Goal: Information Seeking & Learning: Learn about a topic

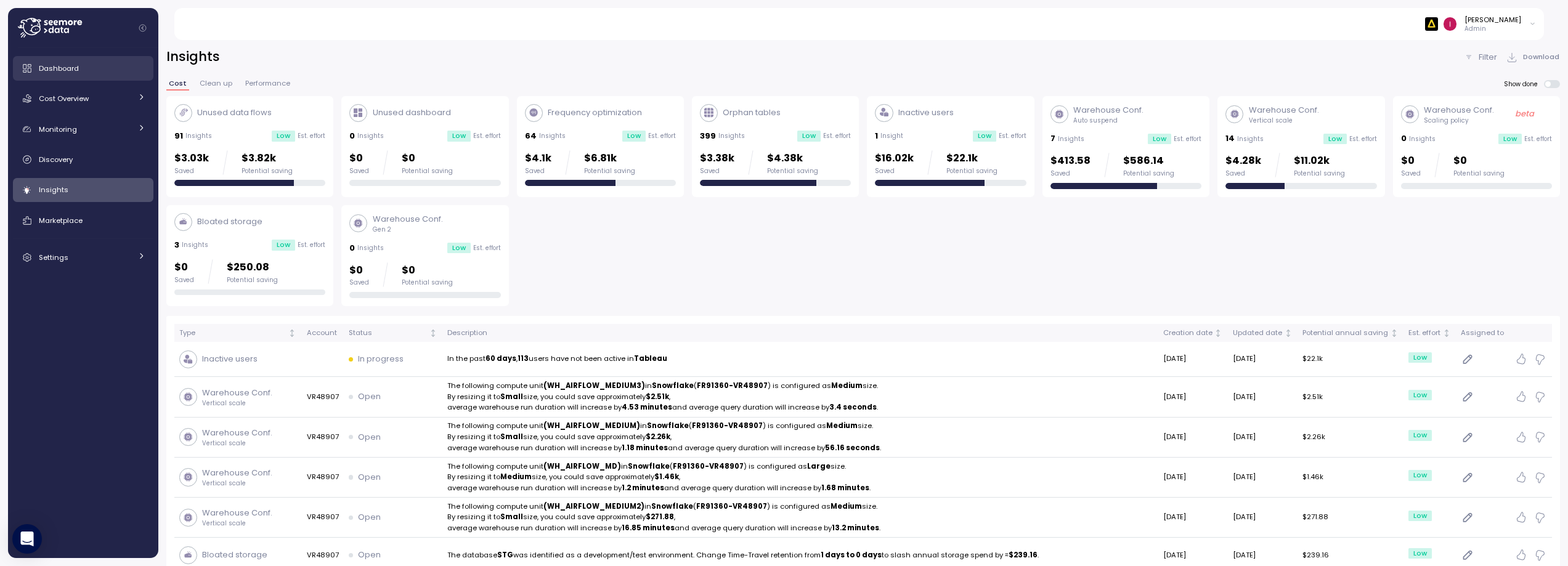
click at [63, 66] on span "Dashboard" at bounding box center [58, 68] width 40 height 10
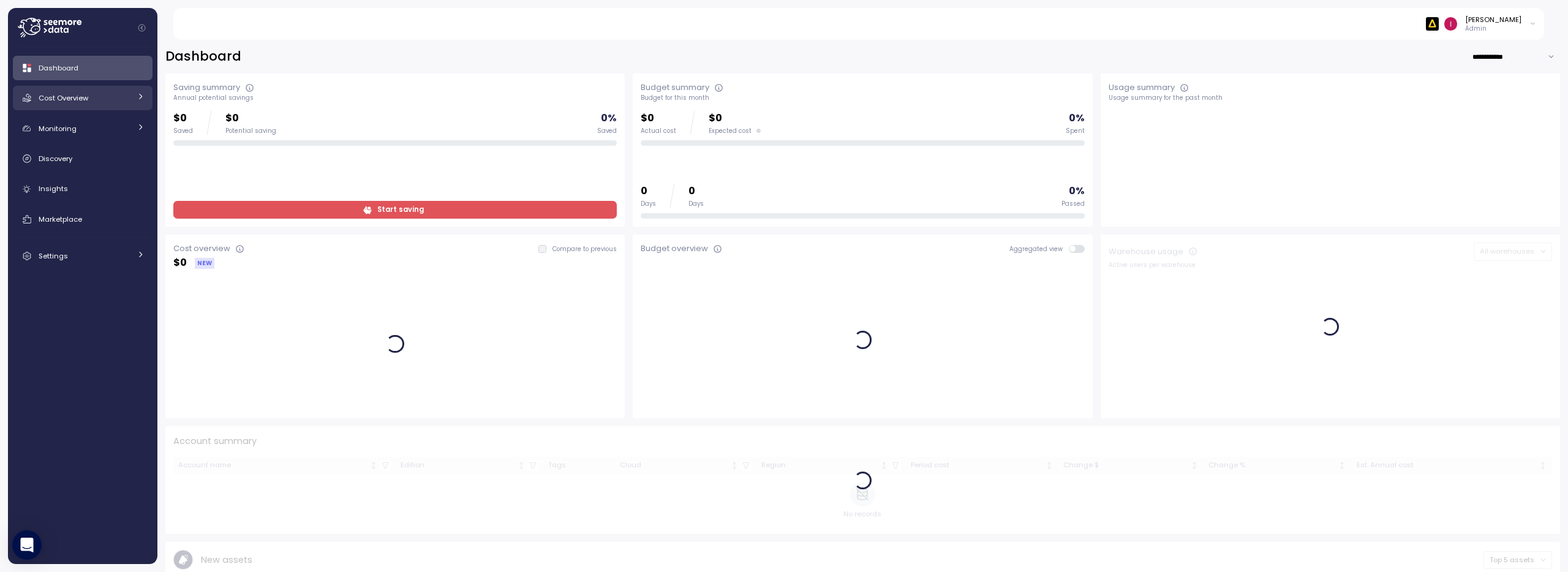
click at [77, 106] on link "Cost Overview" at bounding box center [83, 98] width 140 height 24
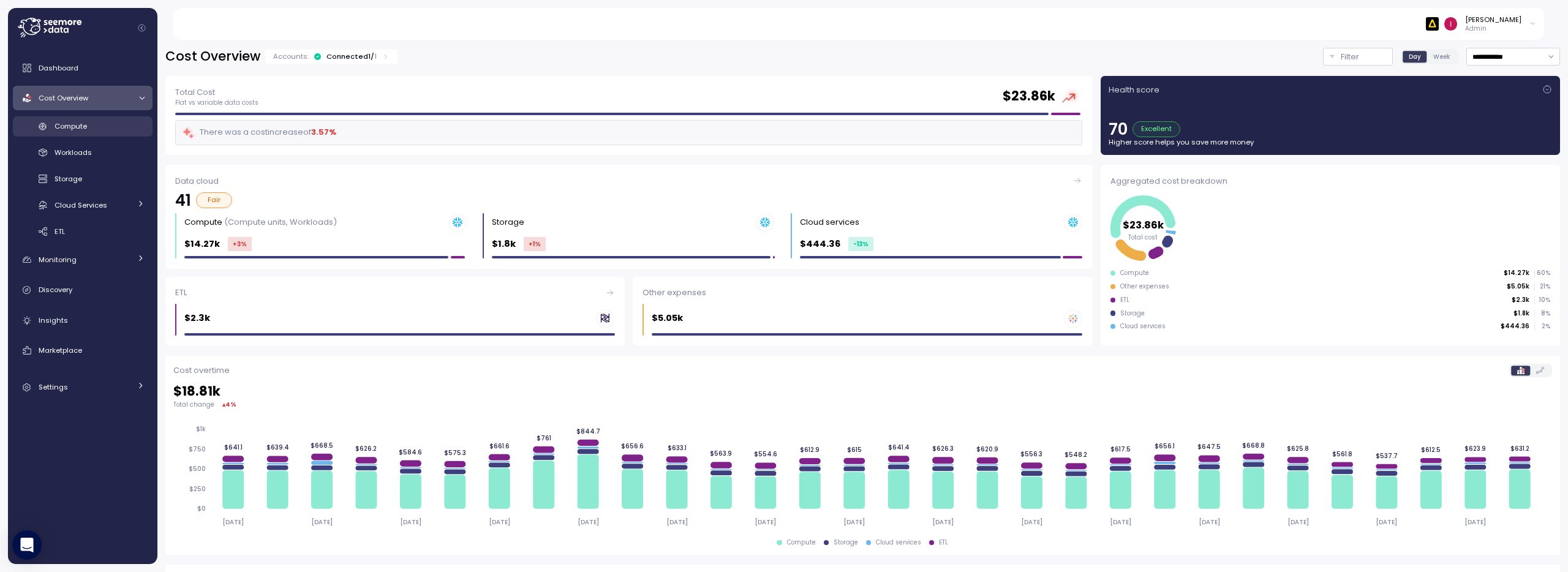
click at [103, 126] on div "Compute" at bounding box center [99, 126] width 90 height 12
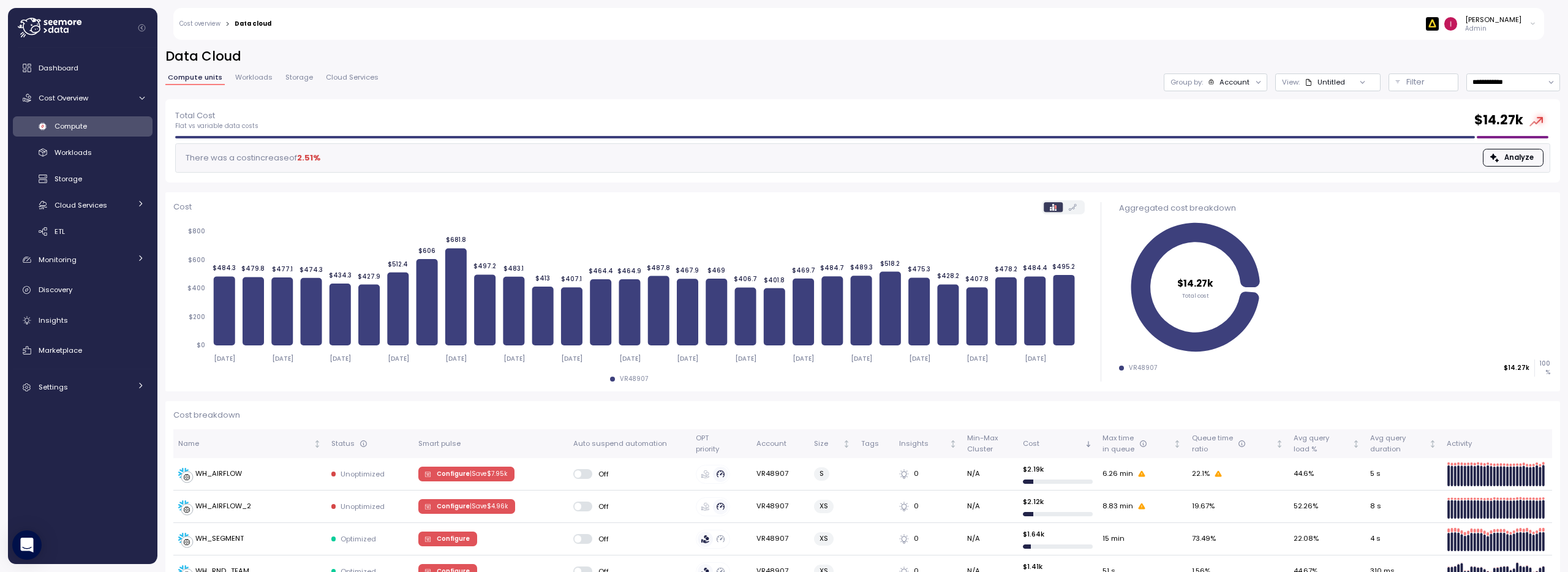
click at [1504, 21] on div "[PERSON_NAME]" at bounding box center [1493, 19] width 56 height 10
click at [1455, 70] on div "Alludo" at bounding box center [1476, 70] width 80 height 11
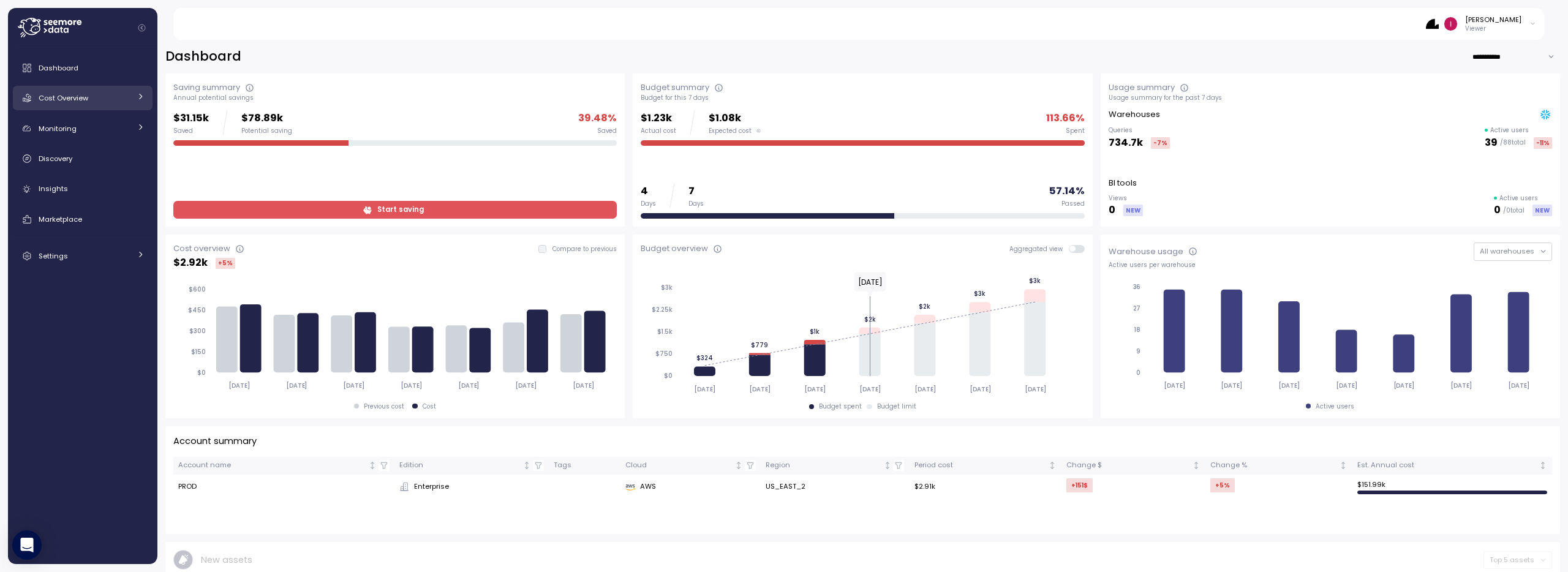
click at [97, 100] on div "Cost Overview" at bounding box center [84, 98] width 92 height 12
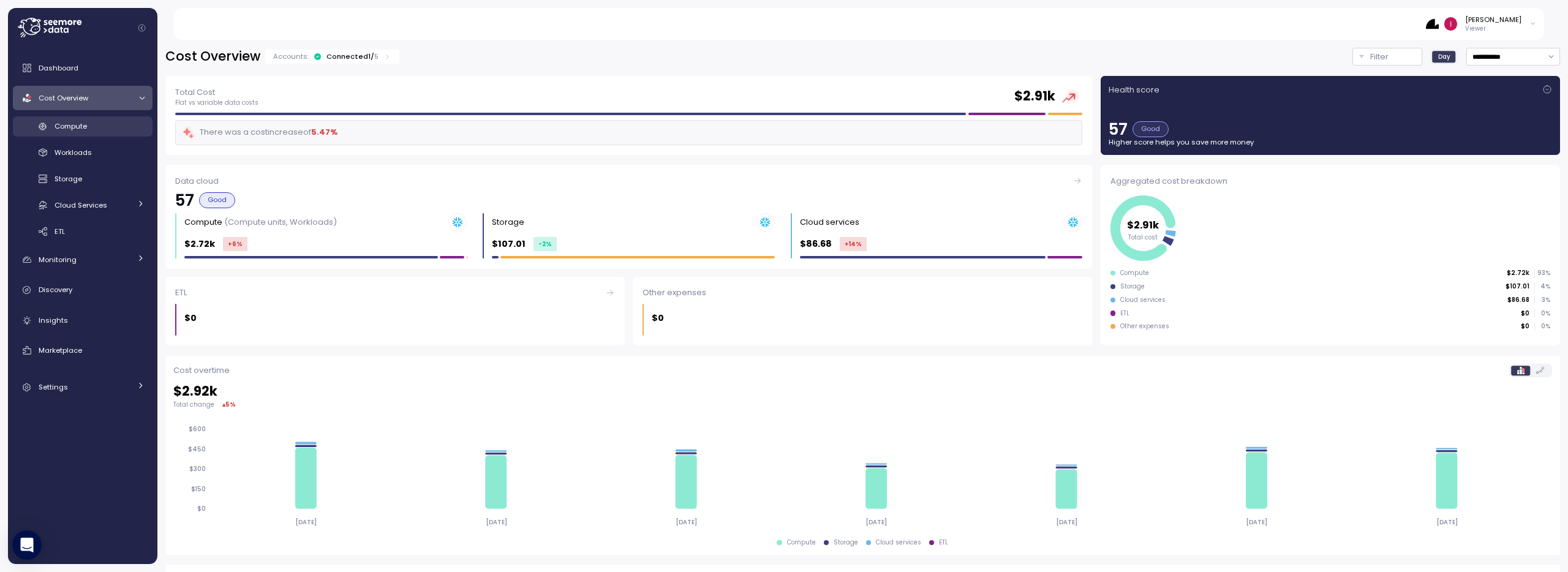
click at [91, 128] on div "Compute" at bounding box center [99, 126] width 90 height 12
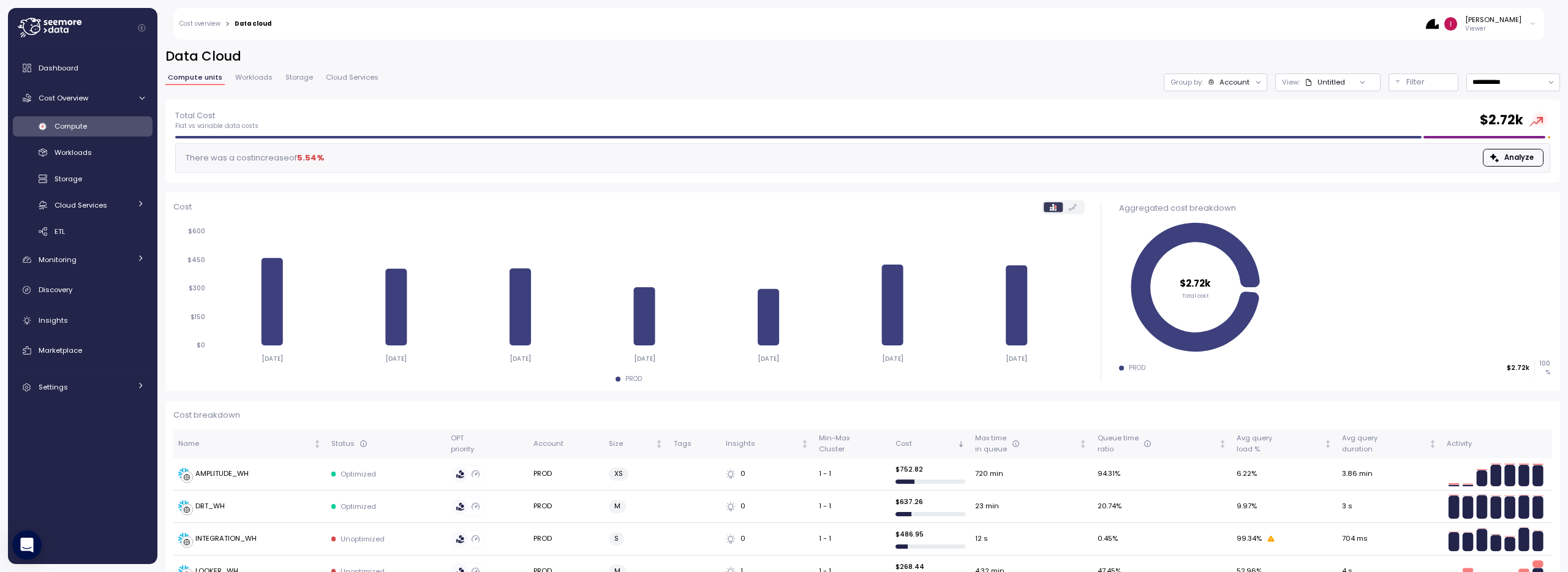
click at [1522, 17] on div "Idan Birnboim Viewer" at bounding box center [1481, 23] width 110 height 18
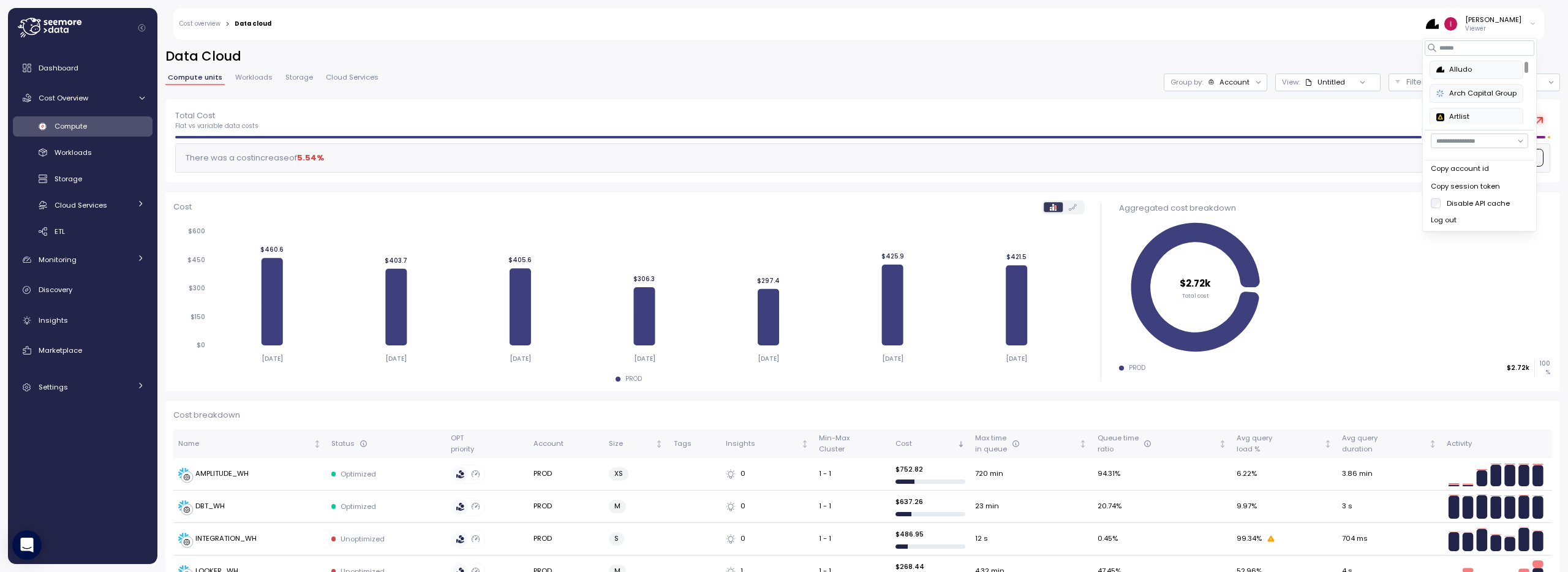
click at [1465, 222] on div "Log out" at bounding box center [1479, 220] width 97 height 11
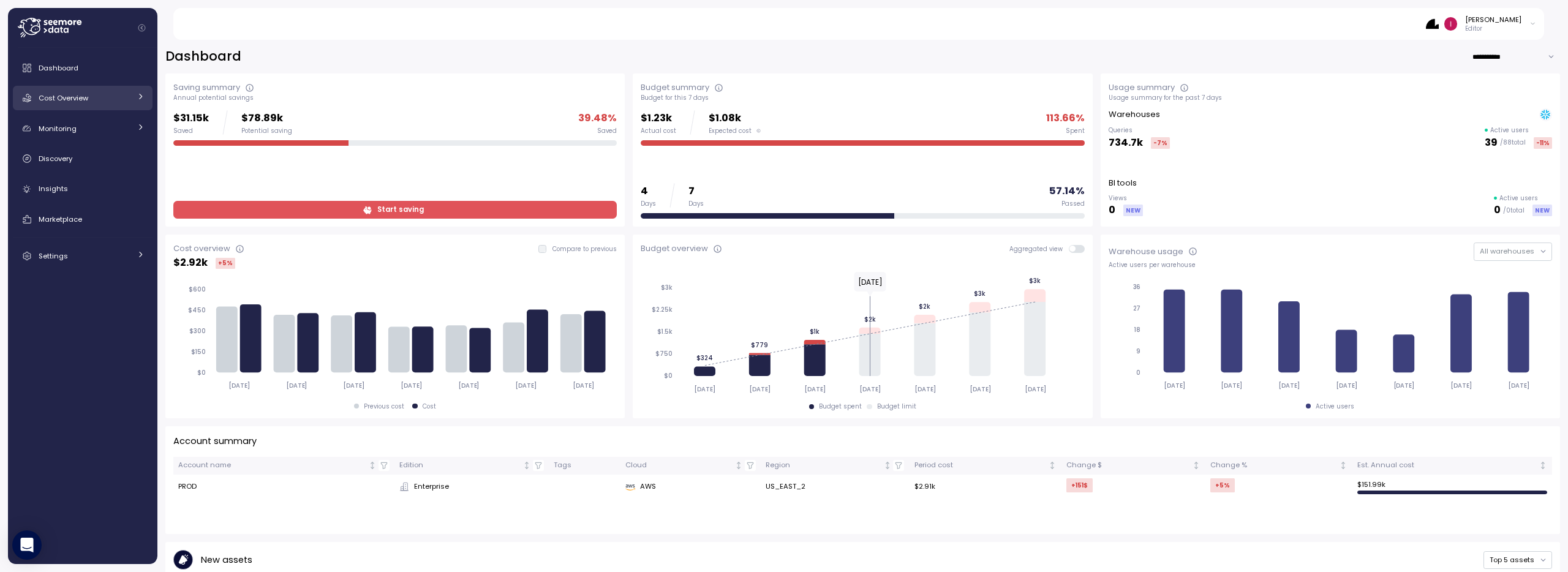
click at [89, 97] on div "Cost Overview" at bounding box center [84, 98] width 92 height 12
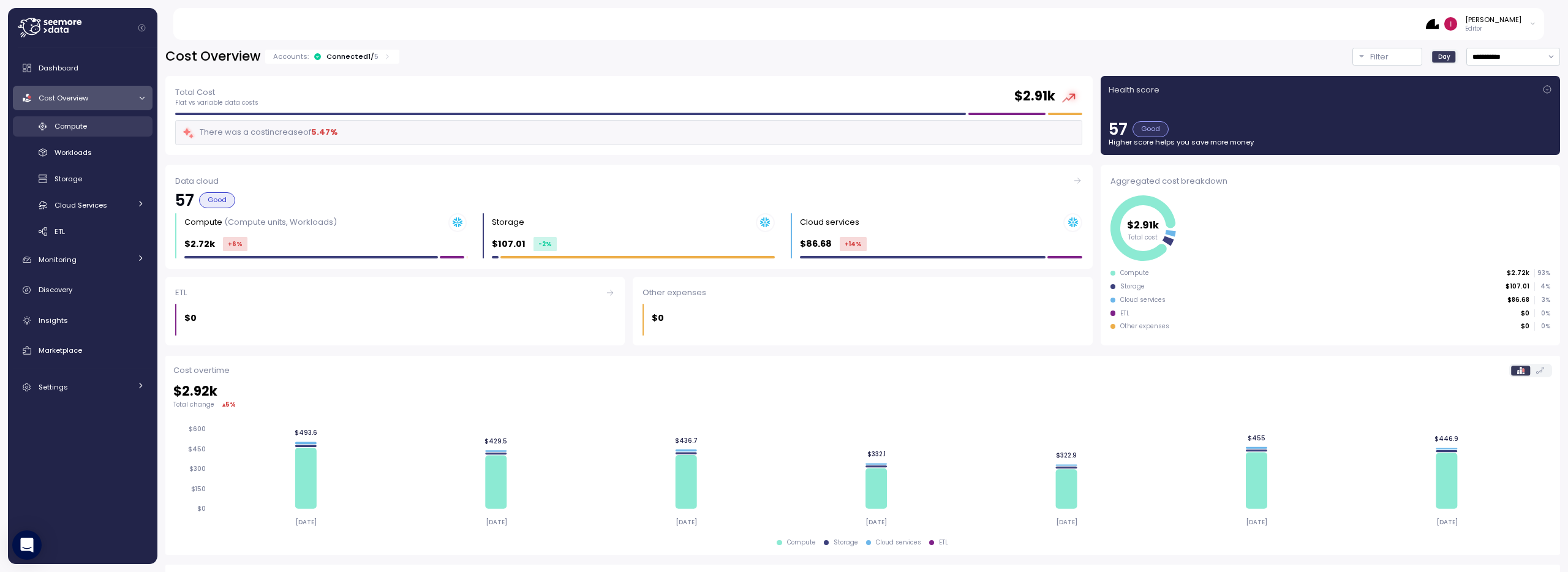
click at [87, 125] on span "Compute" at bounding box center [71, 126] width 32 height 10
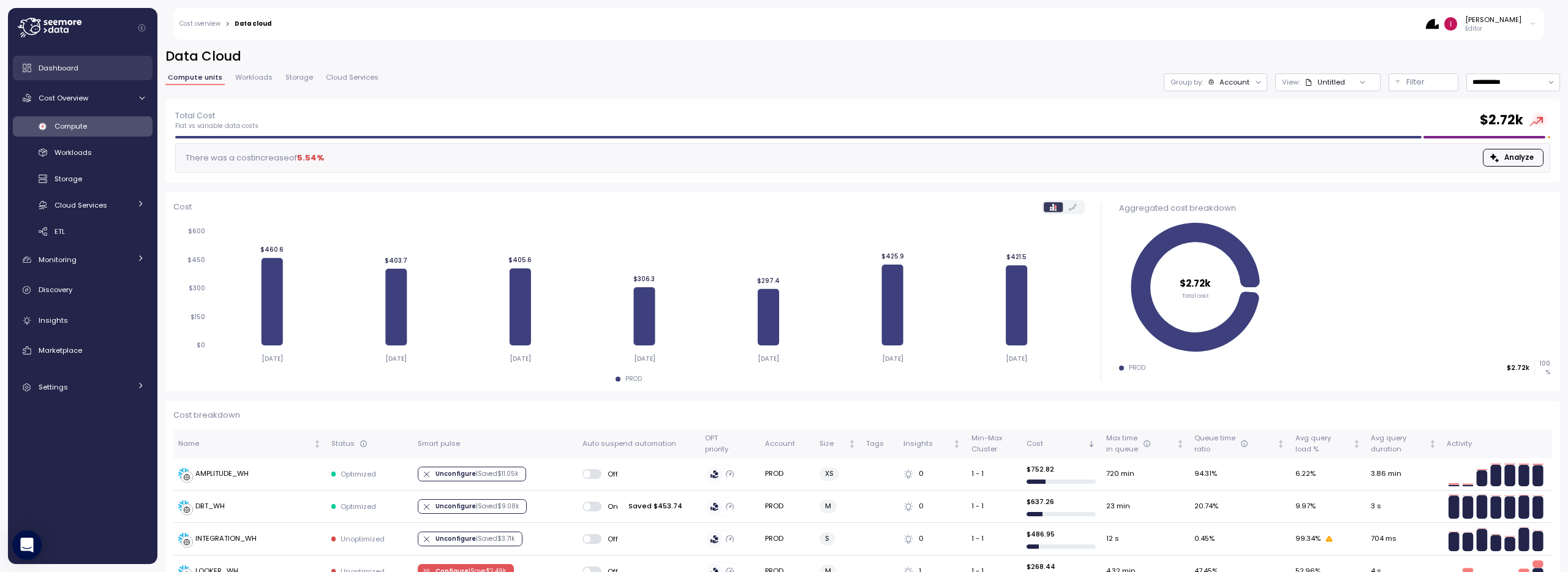
click at [81, 66] on div "Dashboard" at bounding box center [91, 68] width 106 height 12
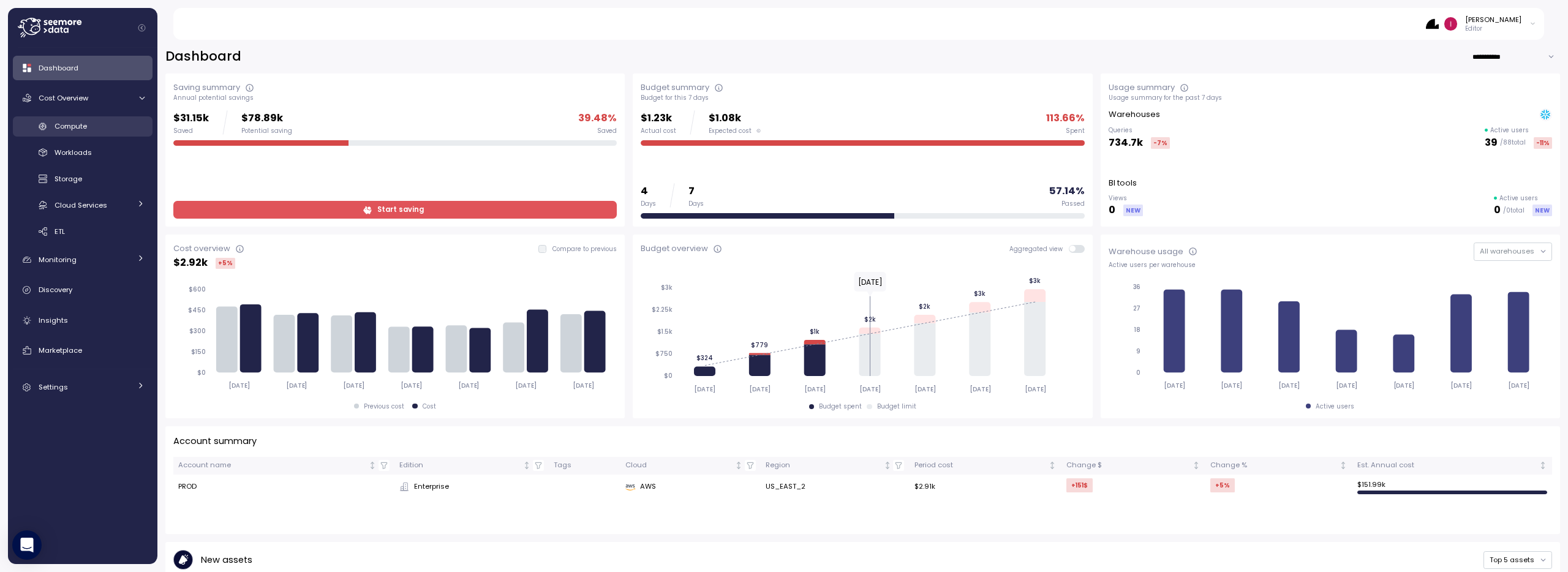
click at [71, 134] on link "Compute" at bounding box center [83, 126] width 140 height 20
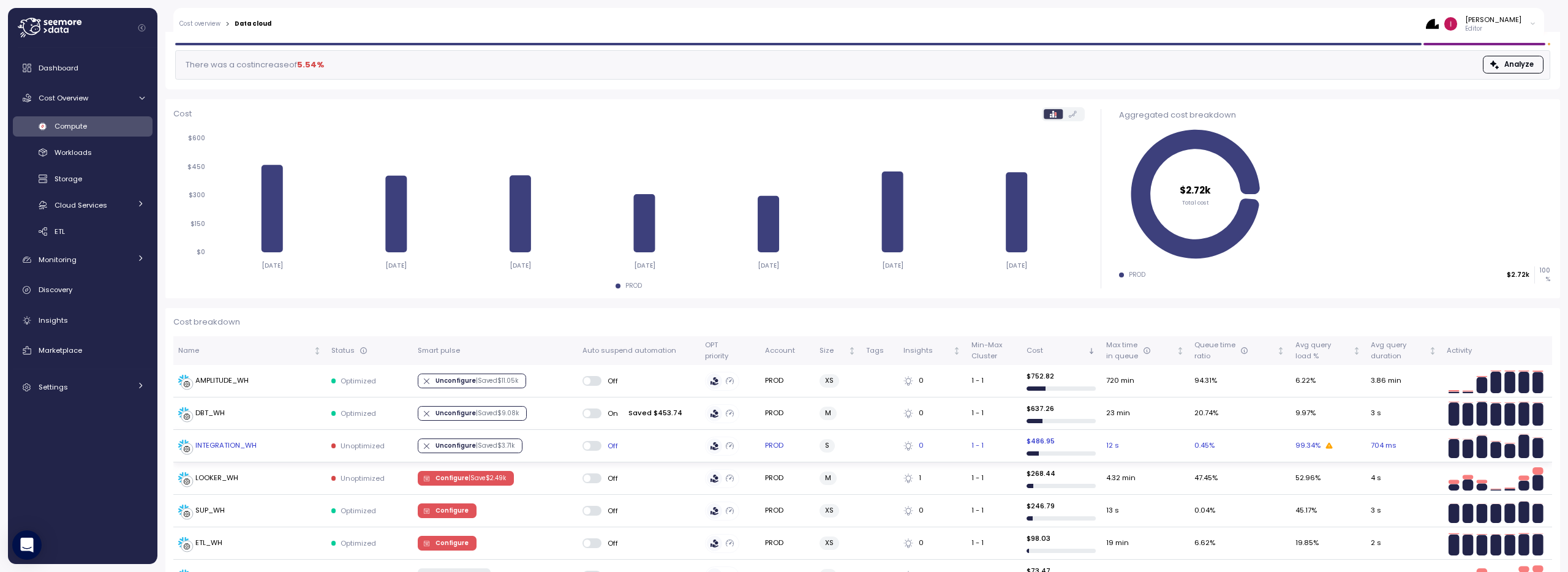
scroll to position [252, 0]
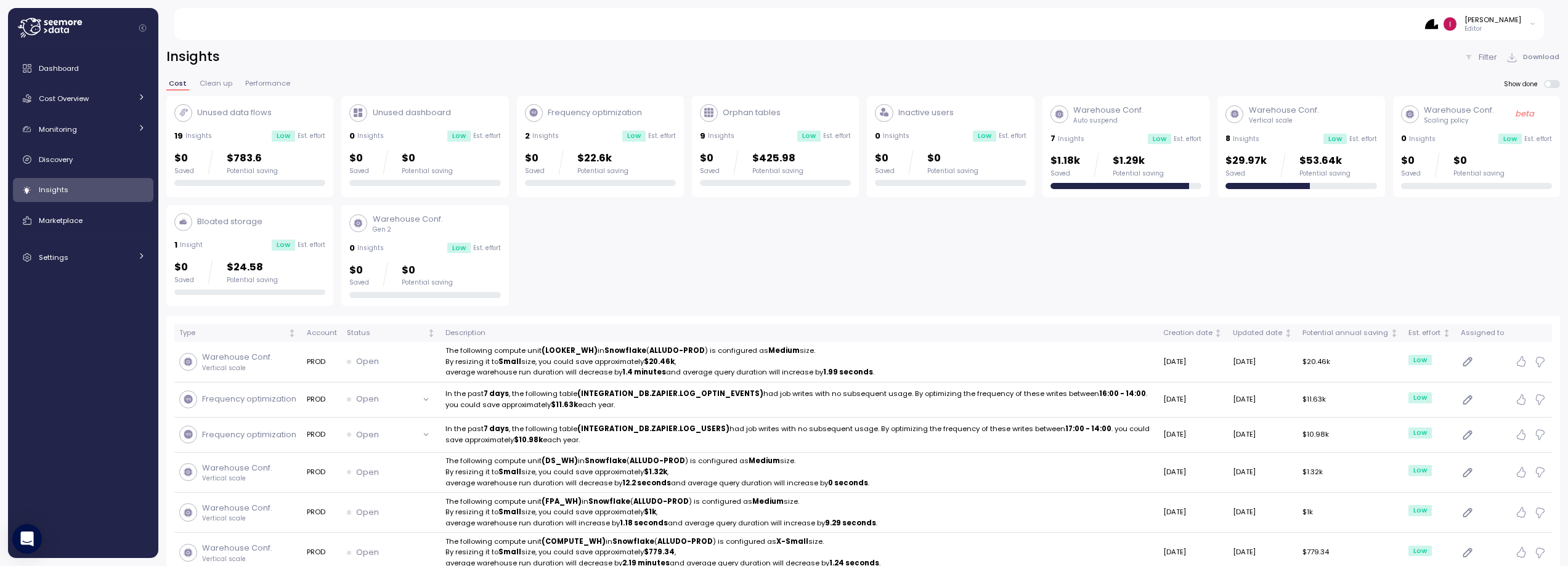
click at [1110, 136] on div "7 Insights Low Est. effort" at bounding box center [1126, 138] width 151 height 12
click at [1127, 149] on div "Warehouse Conf. Auto suspend 7 Insights Low Est. effort $1.18k Saved $1.29k Pot…" at bounding box center [1126, 147] width 151 height 85
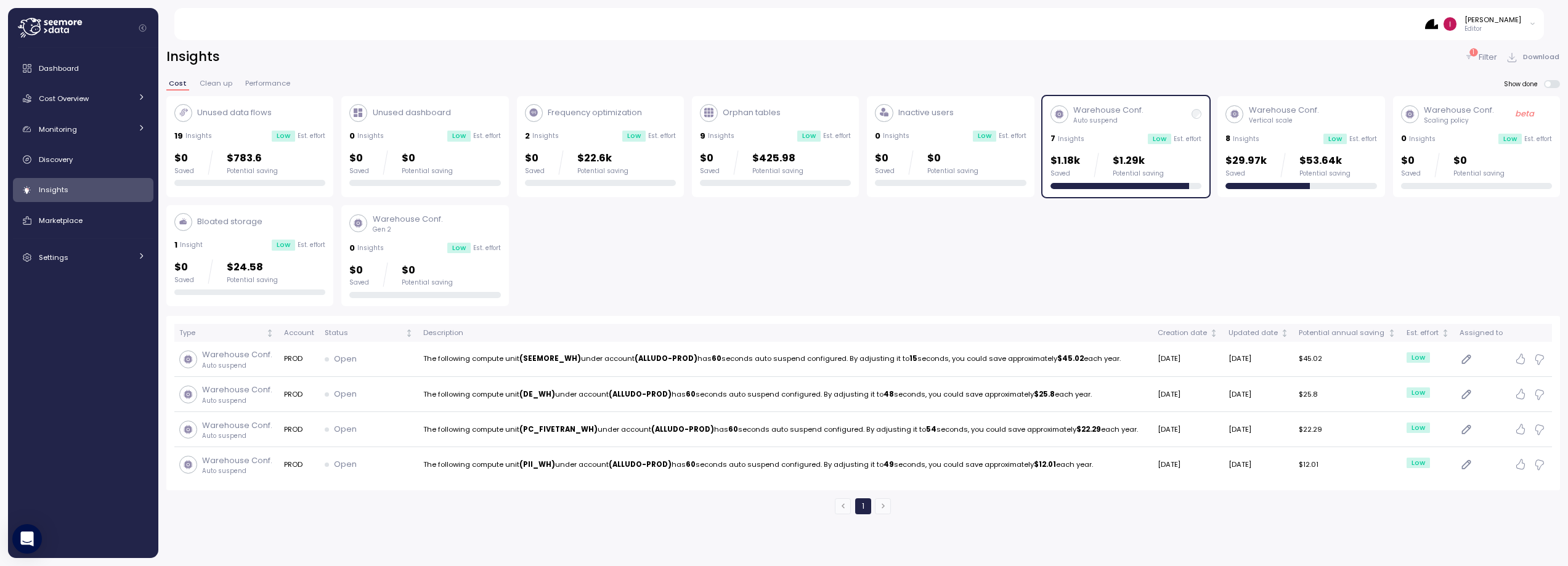
click at [1497, 53] on p "Filter" at bounding box center [1487, 57] width 18 height 12
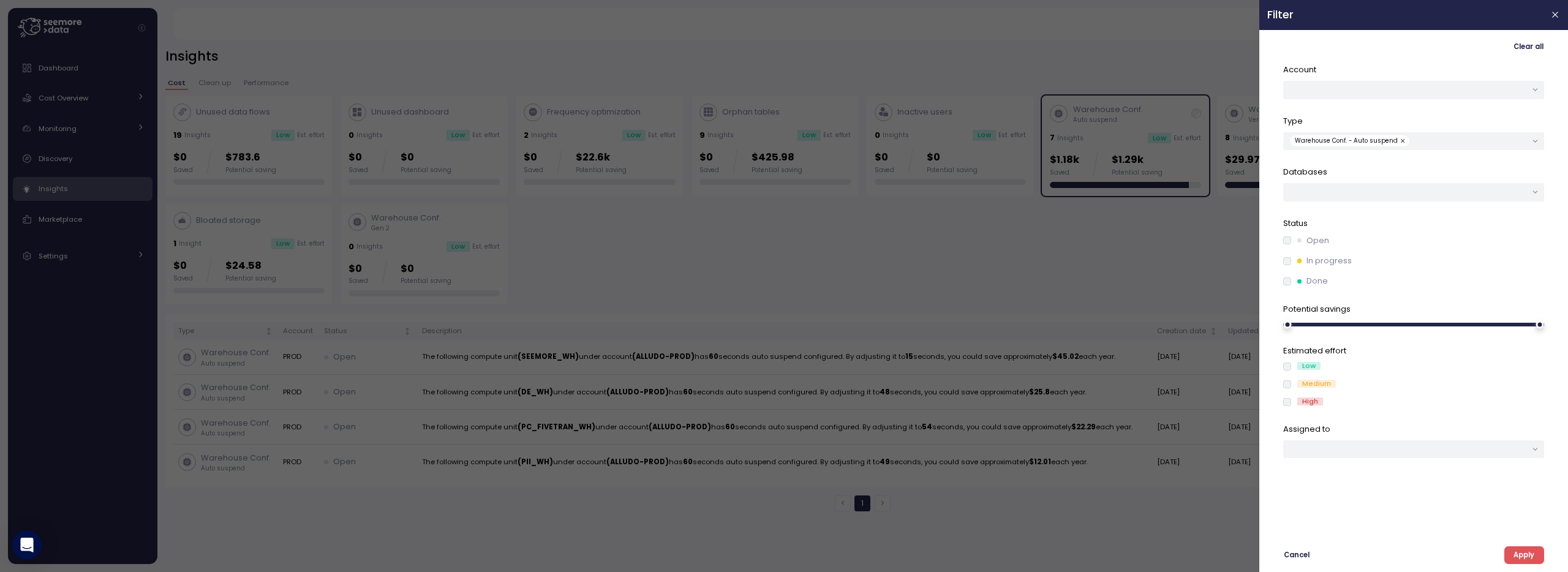
click at [1201, 42] on div at bounding box center [784, 286] width 1568 height 572
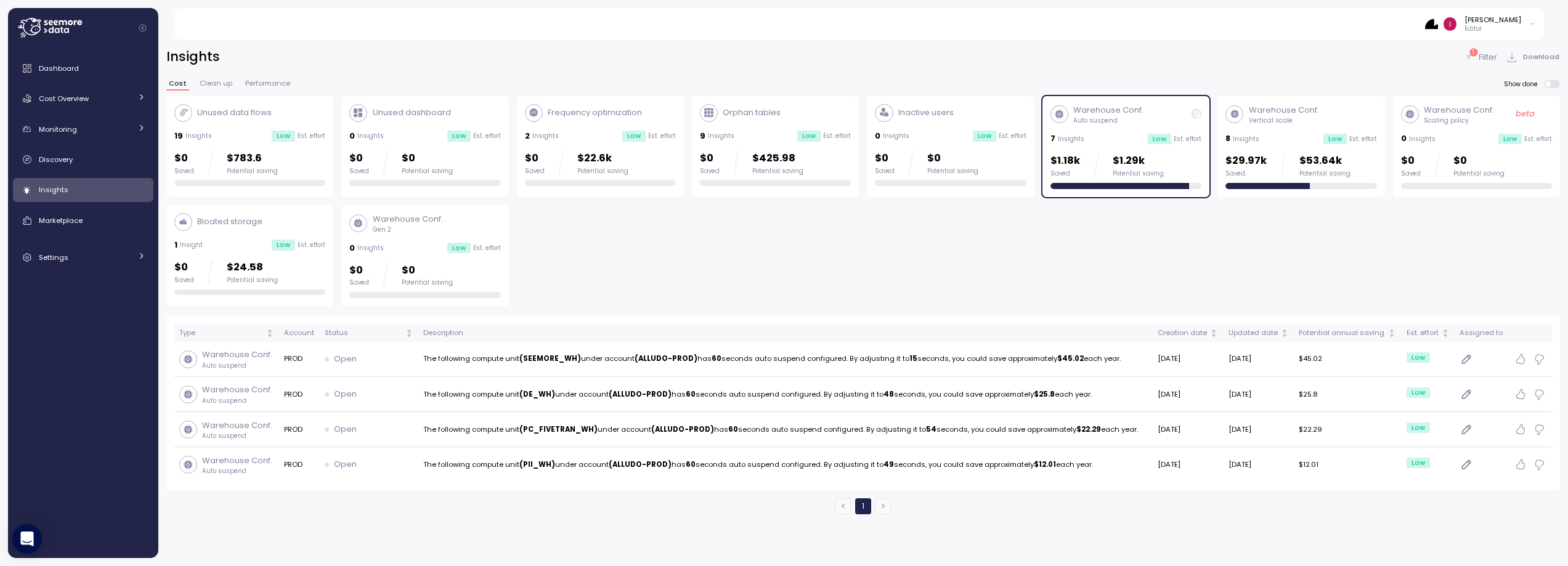
click at [1561, 85] on span at bounding box center [1555, 84] width 10 height 8
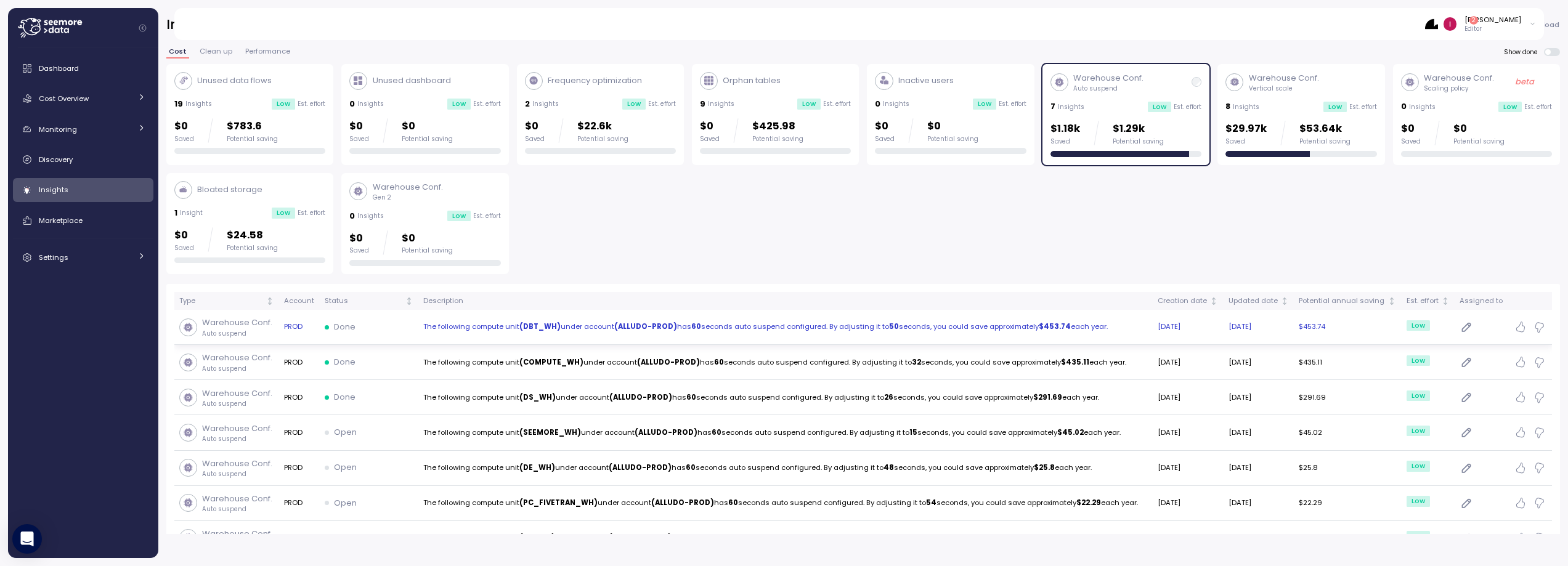
click at [532, 321] on strong "(DBT_WH)" at bounding box center [540, 326] width 41 height 10
